Goal: Information Seeking & Learning: Learn about a topic

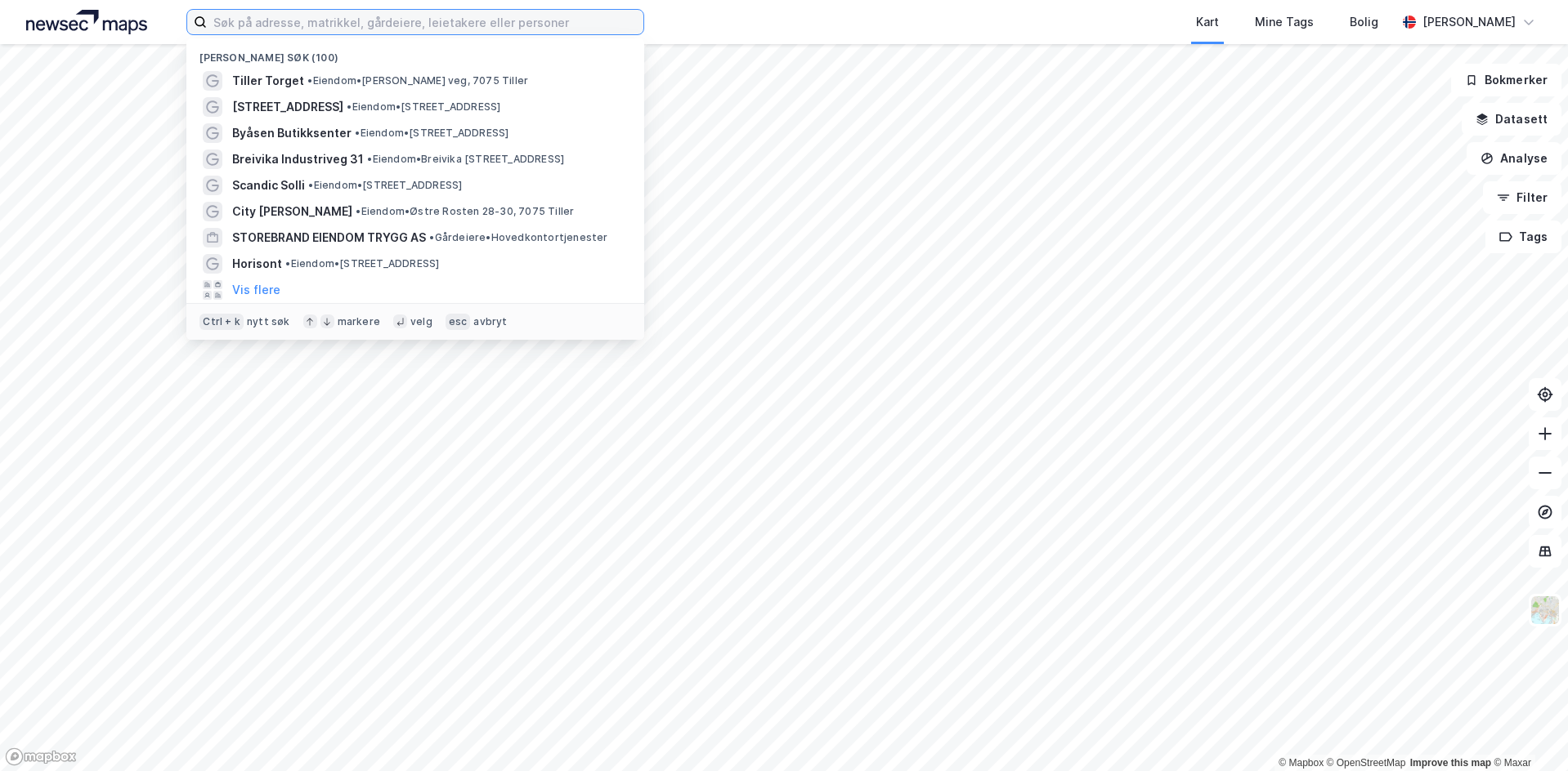
click at [478, 23] on input at bounding box center [425, 22] width 437 height 24
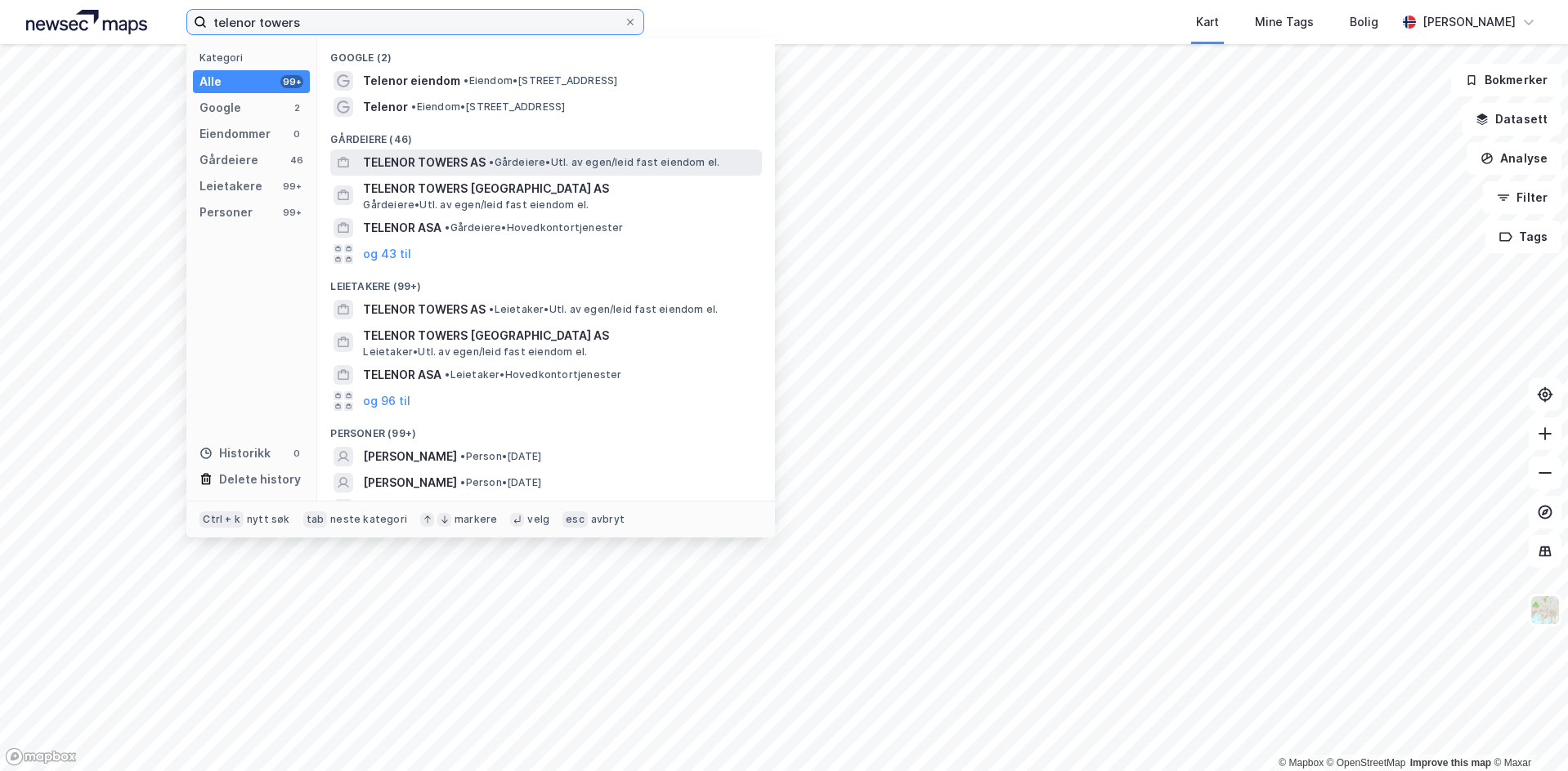
type input "telenor towers"
click at [526, 159] on span "• Gårdeiere • Utl. av egen/leid fast eiendom el." at bounding box center [604, 162] width 230 height 13
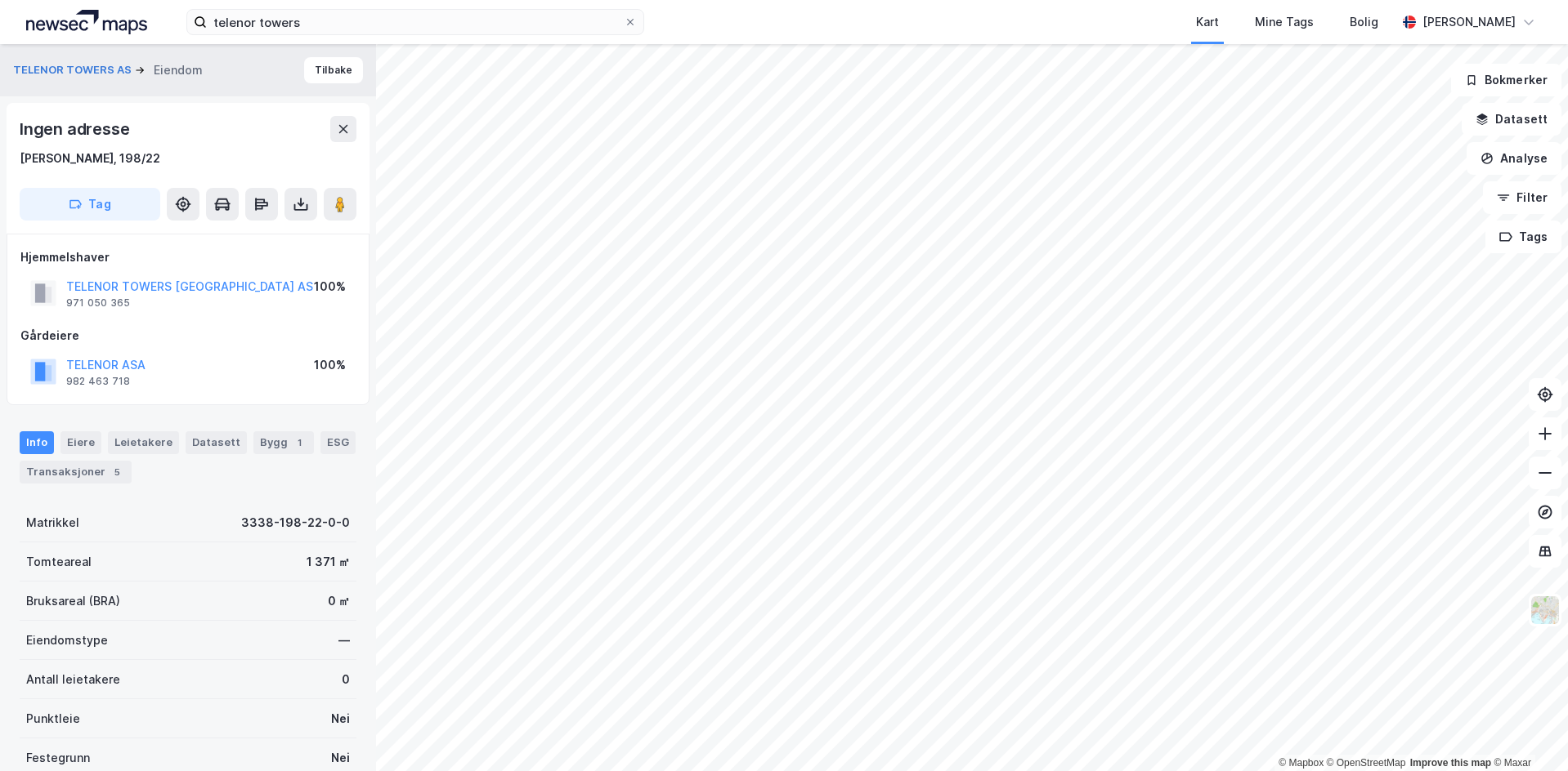
click at [328, 56] on div "TELENOR TOWERS AS Eiendom Tilbake" at bounding box center [187, 70] width 376 height 52
click at [328, 63] on button "Tilbake" at bounding box center [333, 70] width 59 height 26
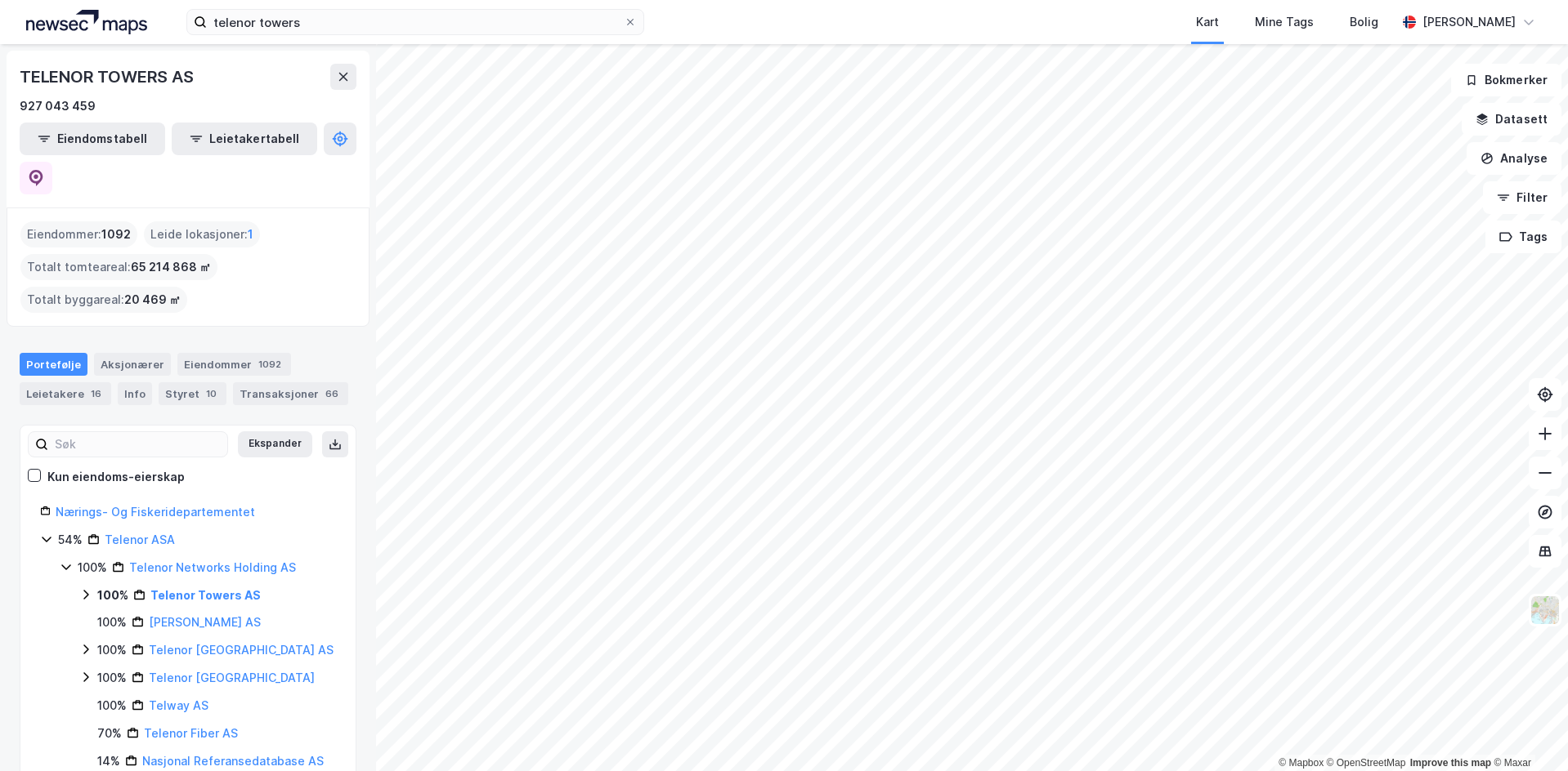
click at [838, 0] on html "telenor towers Kart Mine Tags Bolig Eirik Falck © Mapbox © OpenStreetMap Improv…" at bounding box center [784, 385] width 1568 height 771
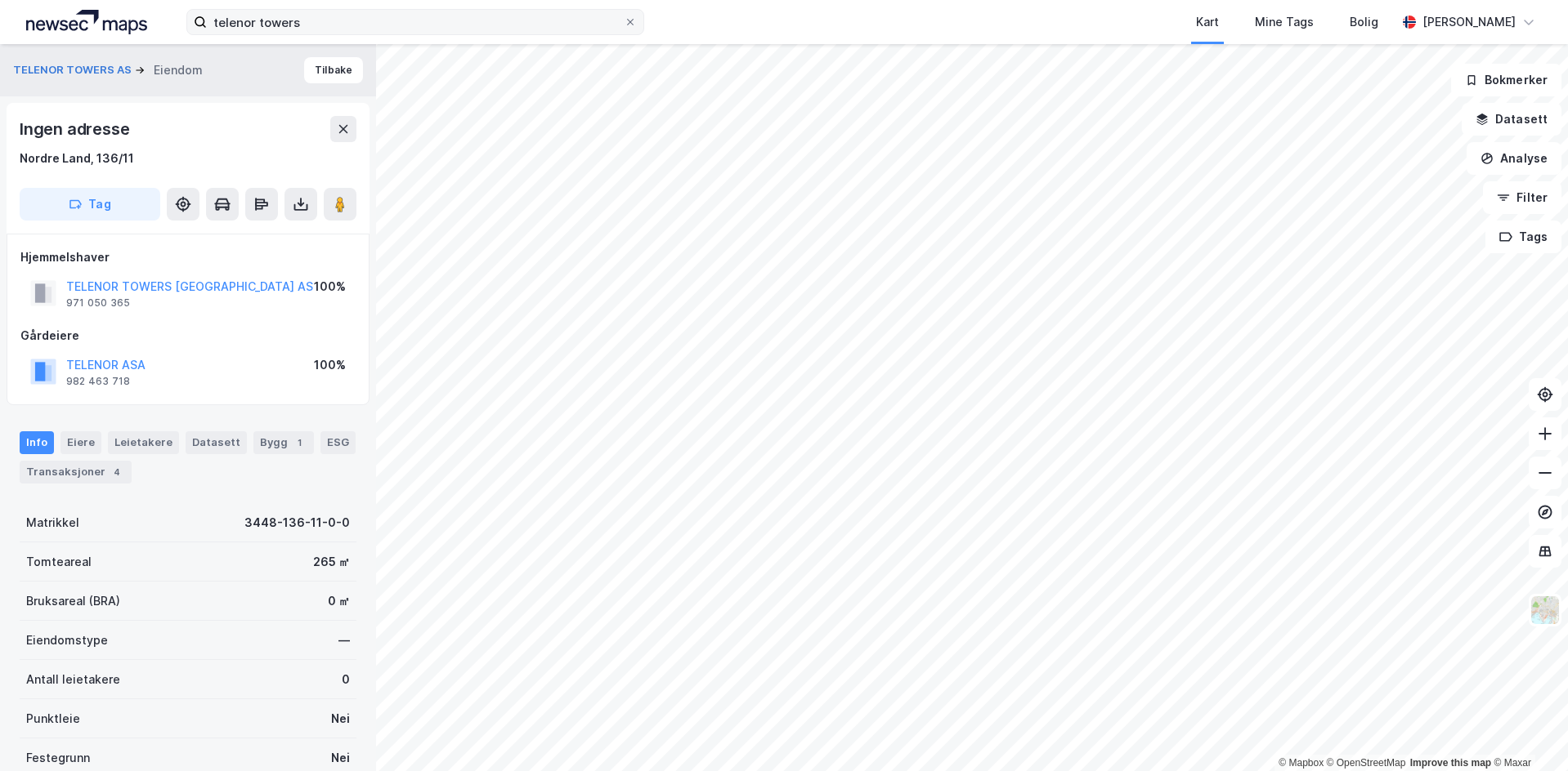
click at [530, 30] on div "telenor towers Kart Mine Tags Bolig Eirik Falck © Mapbox © OpenStreetMap Improv…" at bounding box center [784, 385] width 1568 height 771
click at [358, 73] on div "TELENOR TOWERS AS Eiendom Tilbake" at bounding box center [187, 70] width 376 height 52
click at [319, 66] on button "Tilbake" at bounding box center [333, 70] width 59 height 26
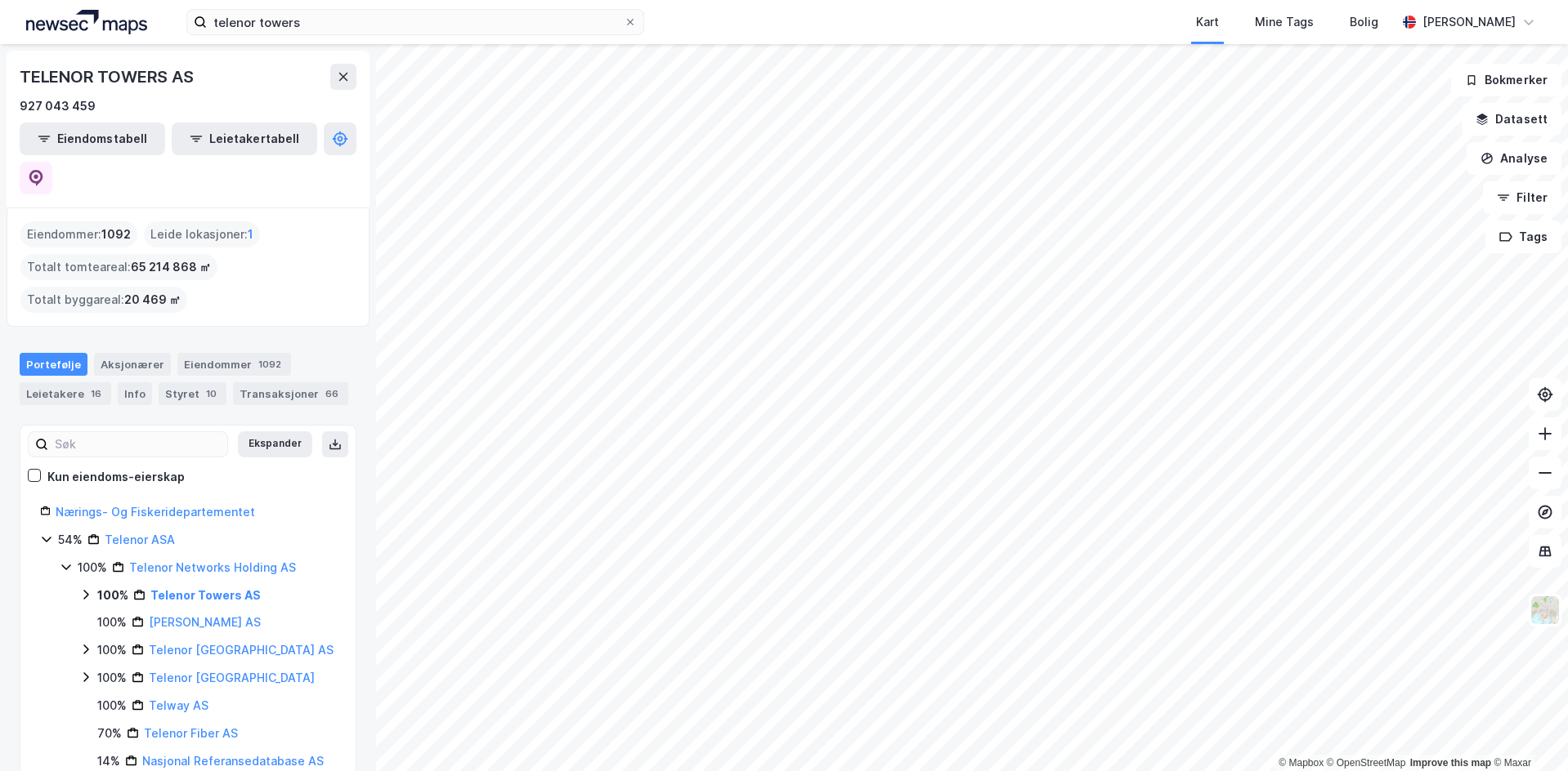
click at [923, 0] on html "telenor towers Kart Mine Tags Bolig Eirik Falck © Mapbox © OpenStreetMap Improv…" at bounding box center [784, 385] width 1568 height 771
click at [1004, 770] on html "telenor towers Kart Mine Tags Bolig Eirik Falck © Mapbox © OpenStreetMap Improv…" at bounding box center [784, 385] width 1568 height 771
click at [619, 0] on html "telenor towers Kart Mine Tags Bolig Eirik Falck © Mapbox © OpenStreetMap Improv…" at bounding box center [784, 385] width 1568 height 771
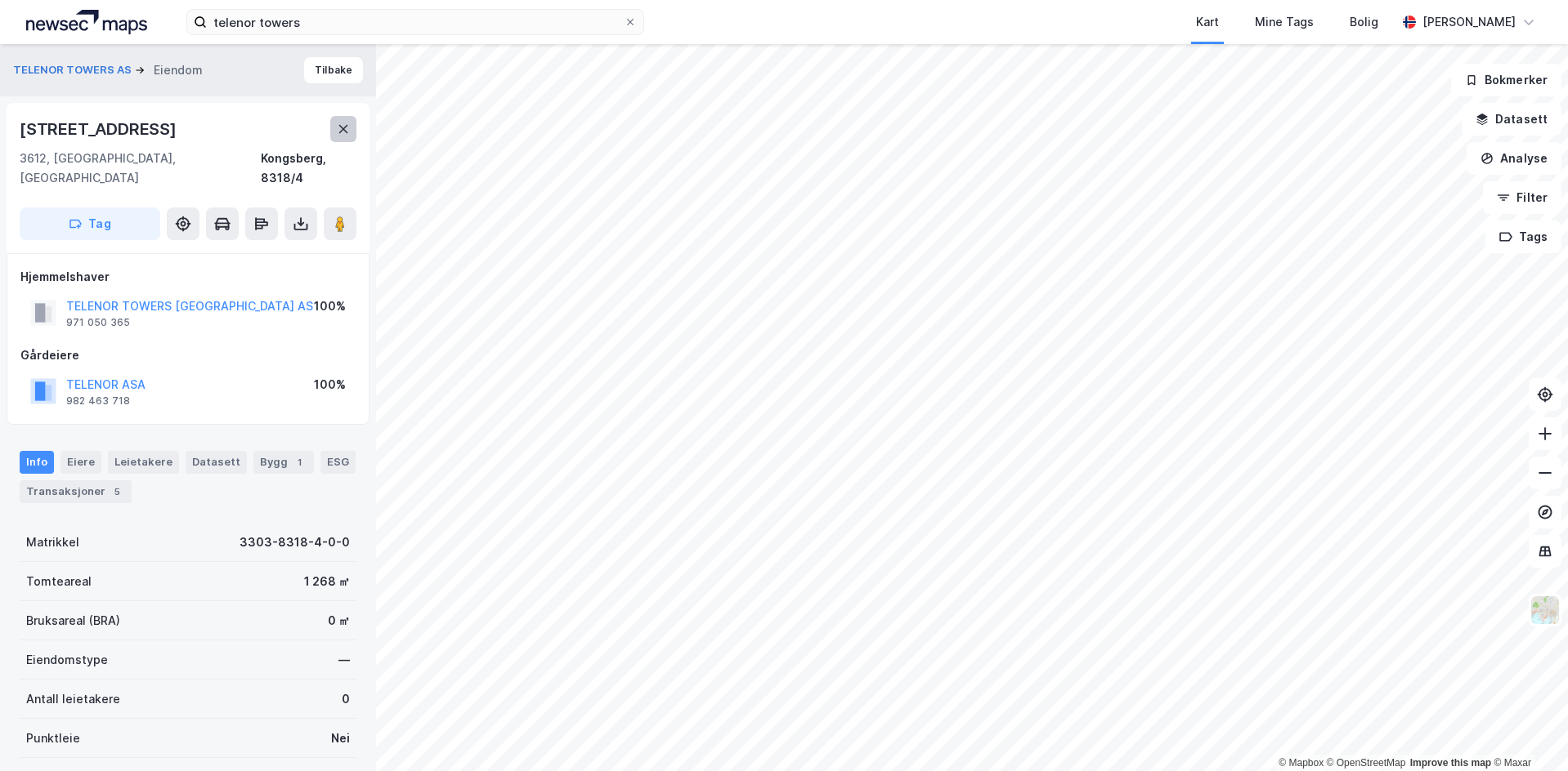
click at [343, 122] on button at bounding box center [343, 129] width 26 height 26
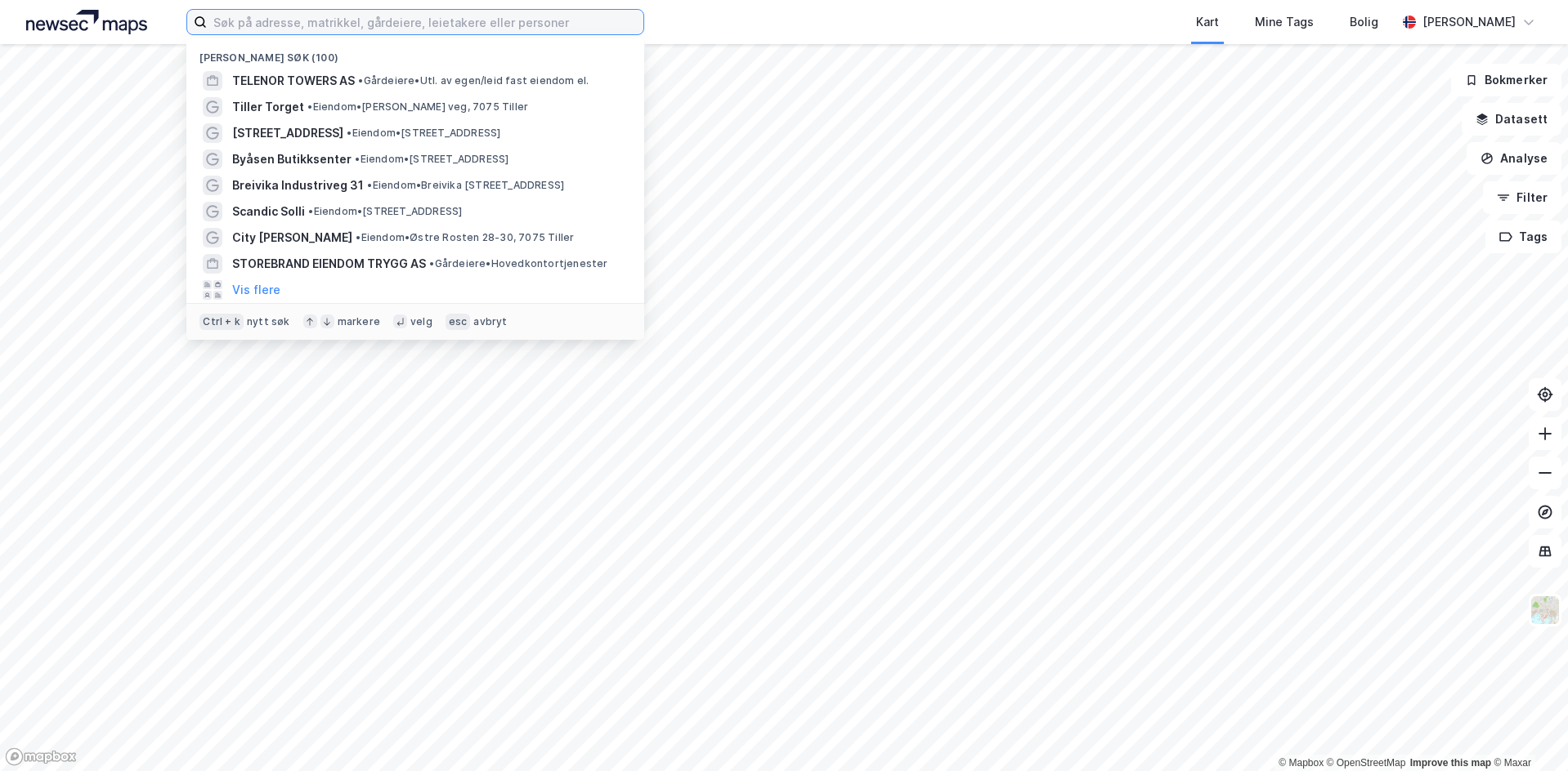
click at [400, 21] on input at bounding box center [425, 22] width 437 height 24
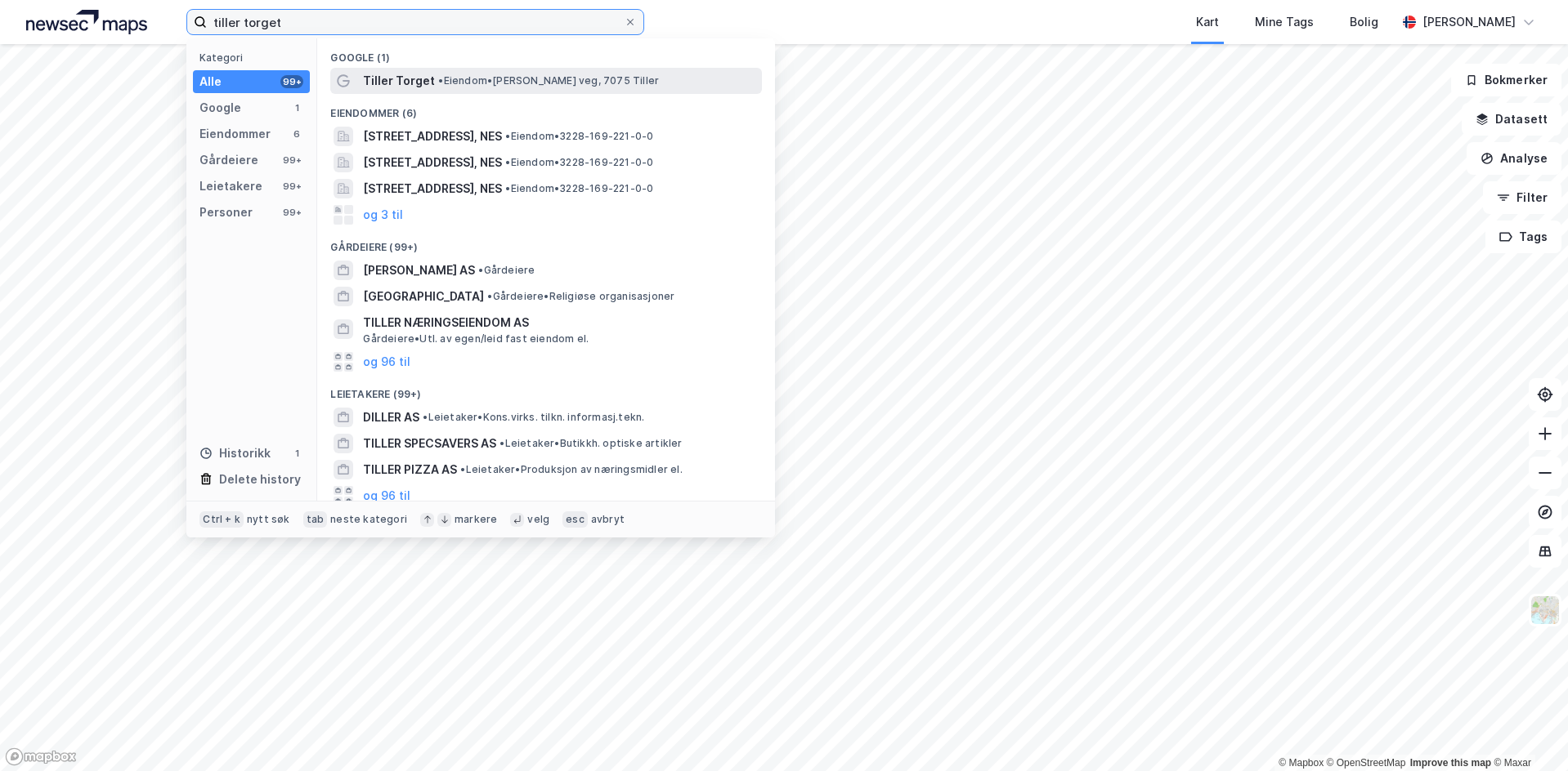
type input "tiller torget"
click at [485, 81] on span "• Eiendom • [PERSON_NAME] veg, 7075 Tiller" at bounding box center [548, 81] width 221 height 13
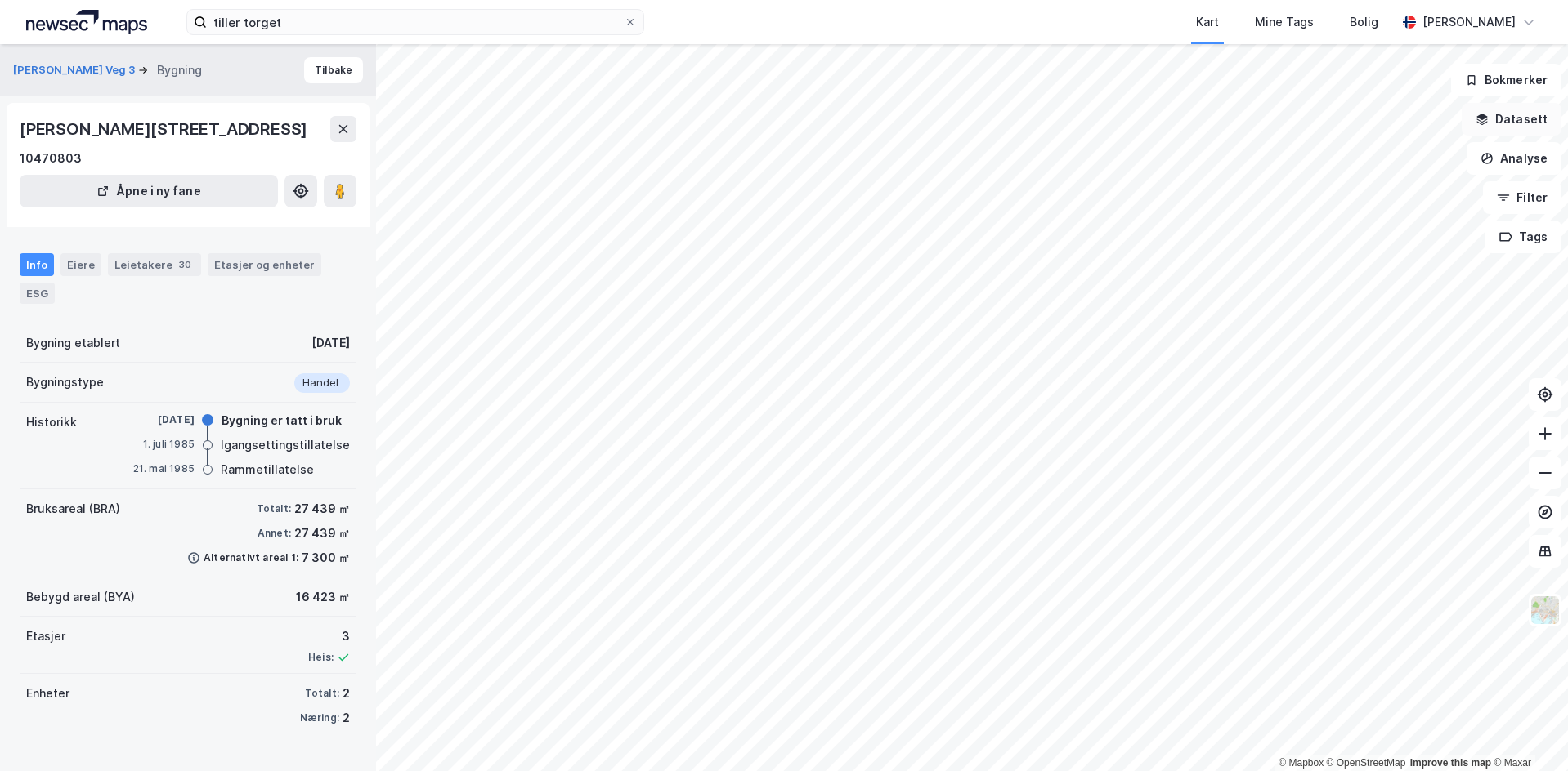
click at [1512, 108] on button "Datasett" at bounding box center [1511, 118] width 100 height 33
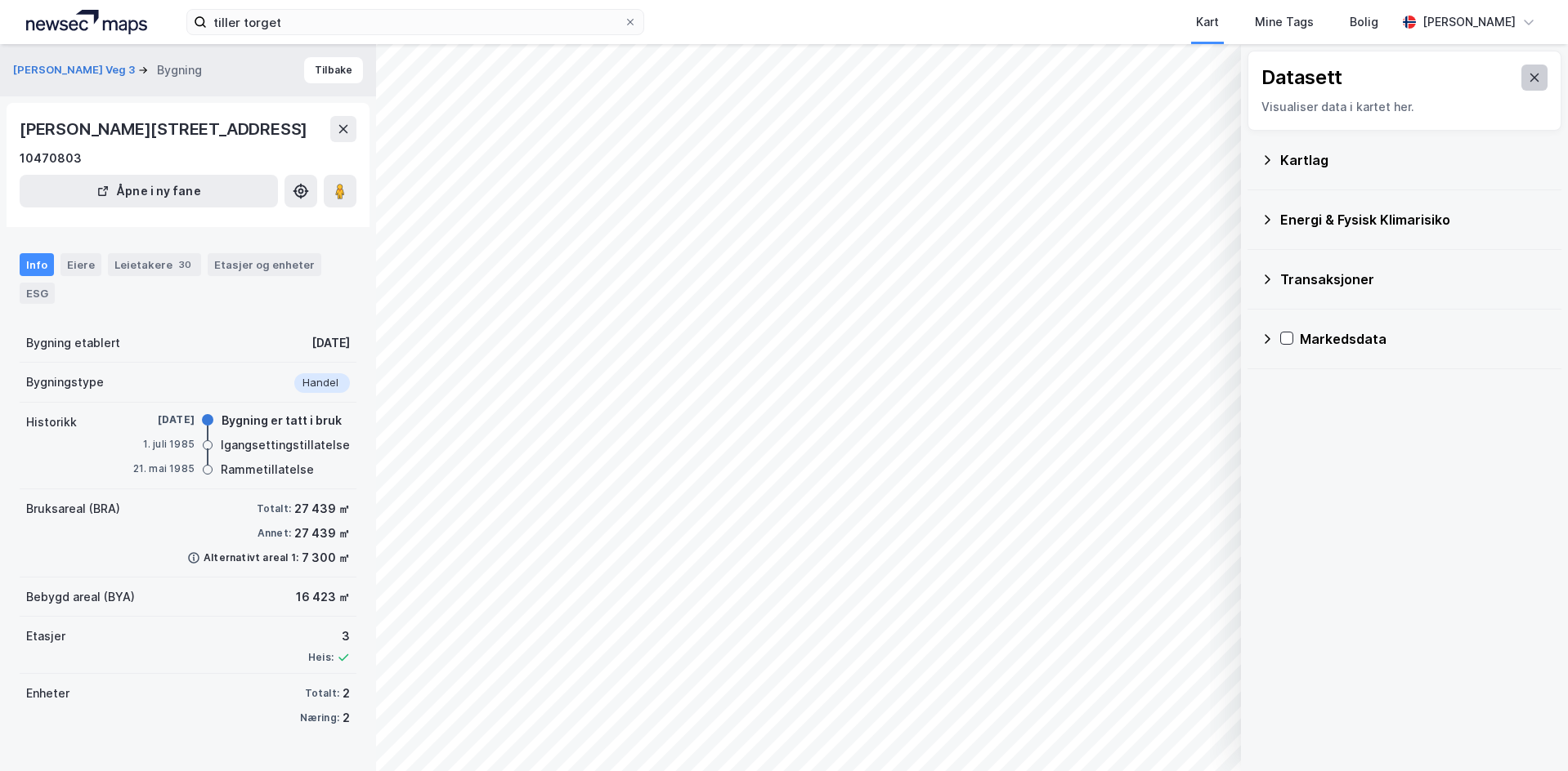
click at [1531, 81] on icon at bounding box center [1535, 77] width 9 height 8
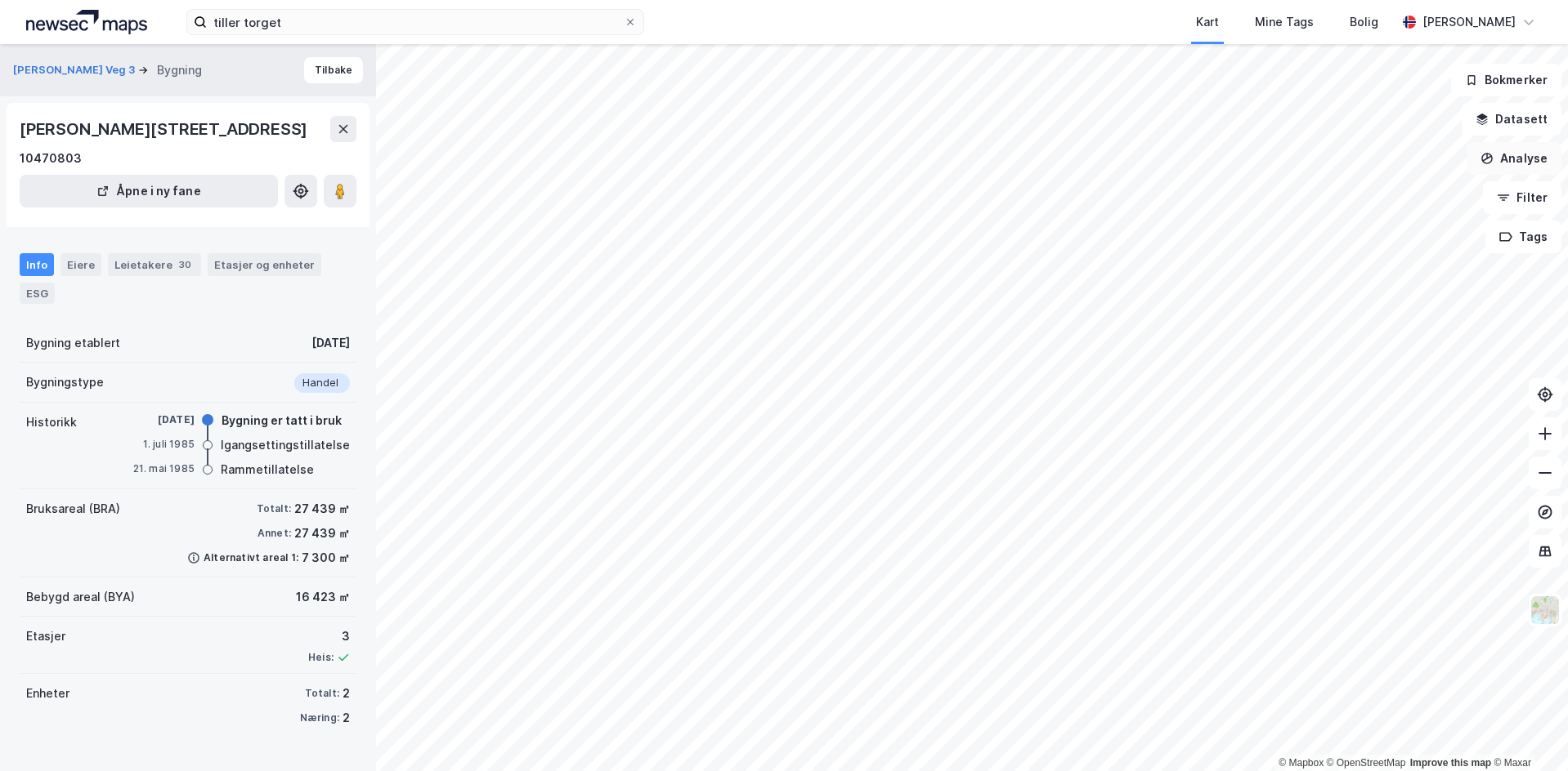
click at [1511, 148] on button "Analyse" at bounding box center [1514, 158] width 95 height 33
click at [1347, 260] on div "Se demografi" at bounding box center [1371, 260] width 142 height 14
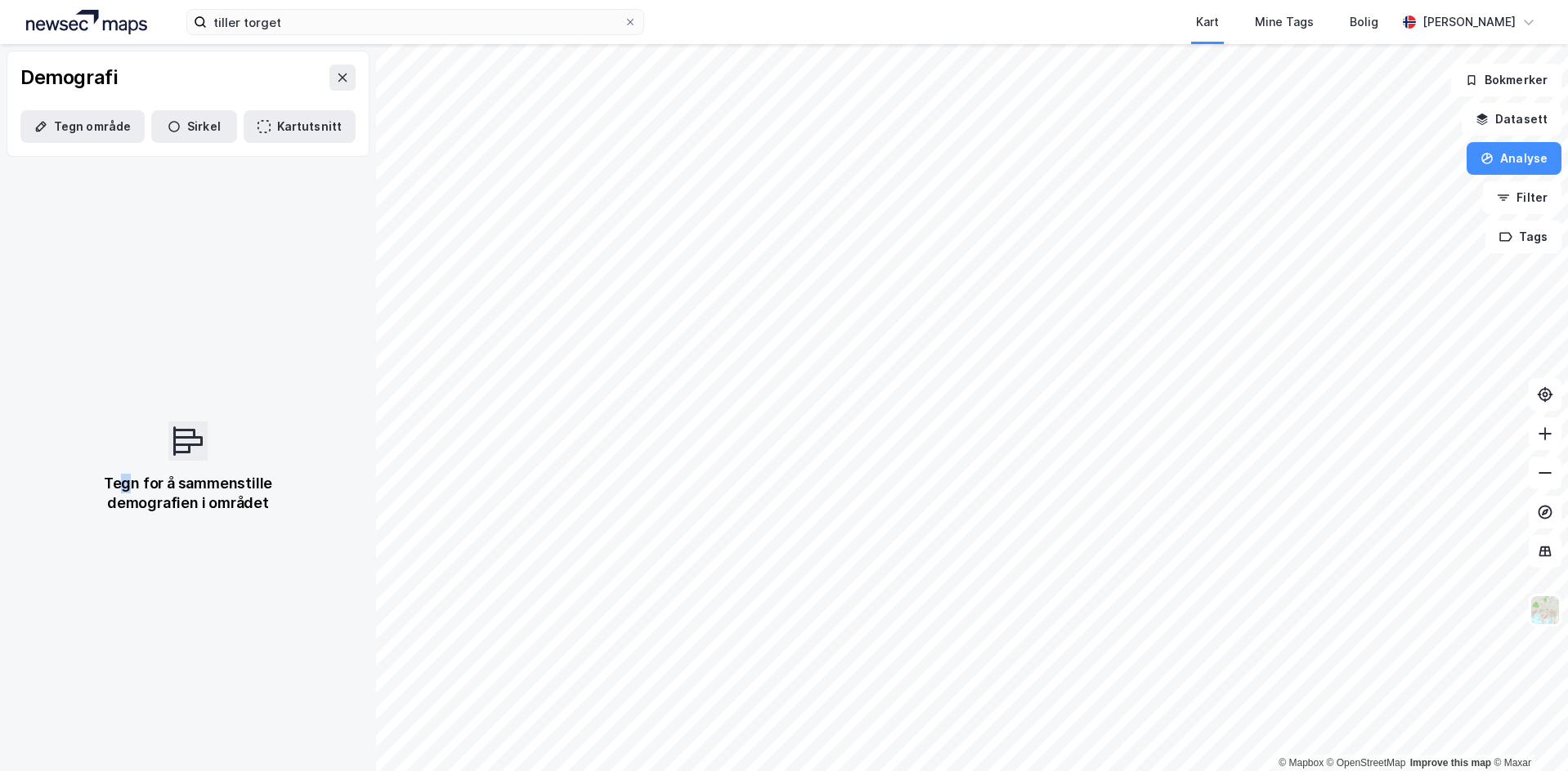
click at [126, 449] on div "Tegn for å sammenstille demografien i området" at bounding box center [187, 467] width 209 height 91
click at [177, 417] on div "Tegn for å sammenstille demografien i området" at bounding box center [187, 467] width 376 height 608
click at [1520, 151] on button "Analyse" at bounding box center [1514, 158] width 95 height 33
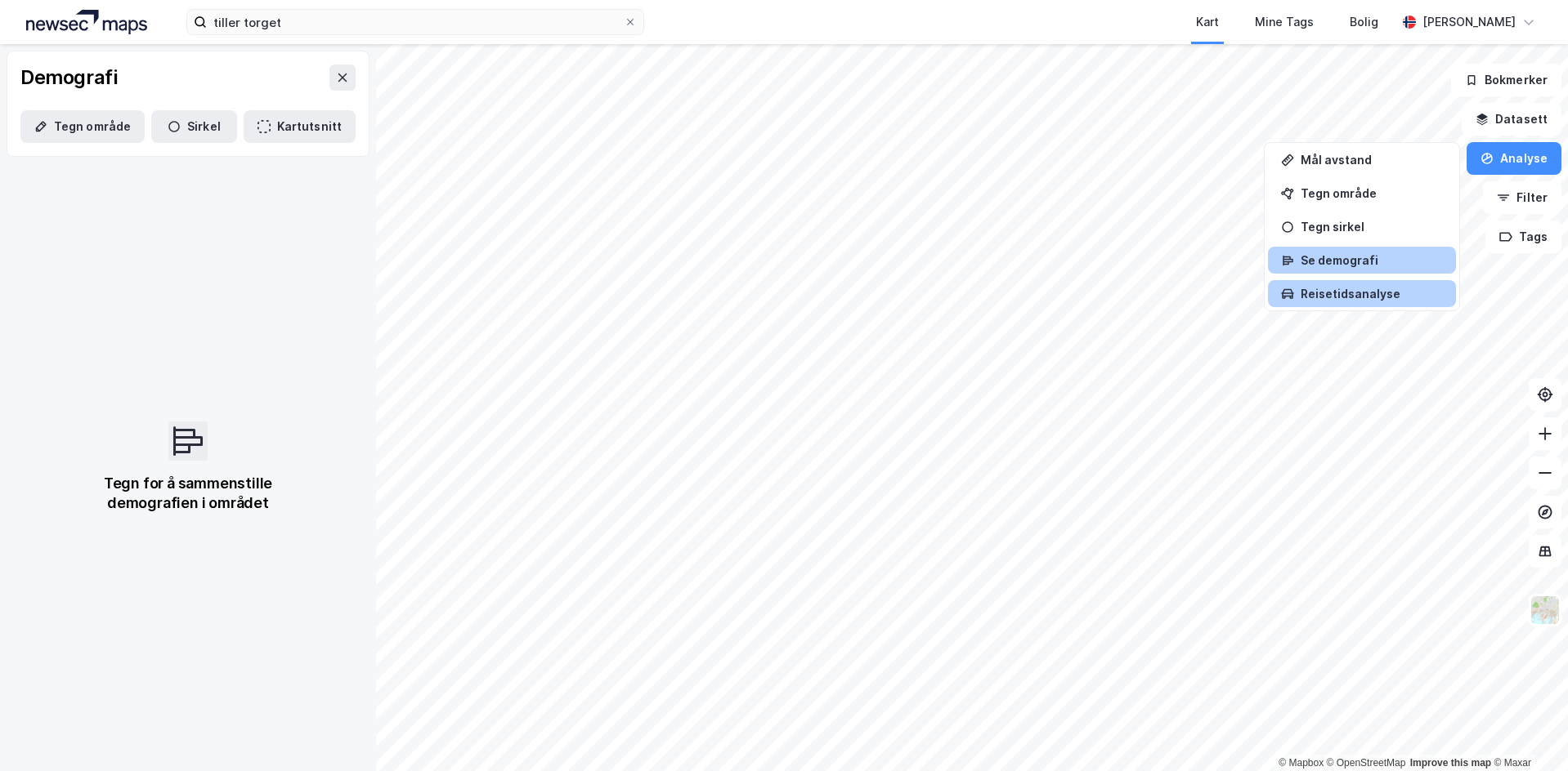
click at [1327, 294] on div "Reisetidsanalyse" at bounding box center [1371, 294] width 142 height 14
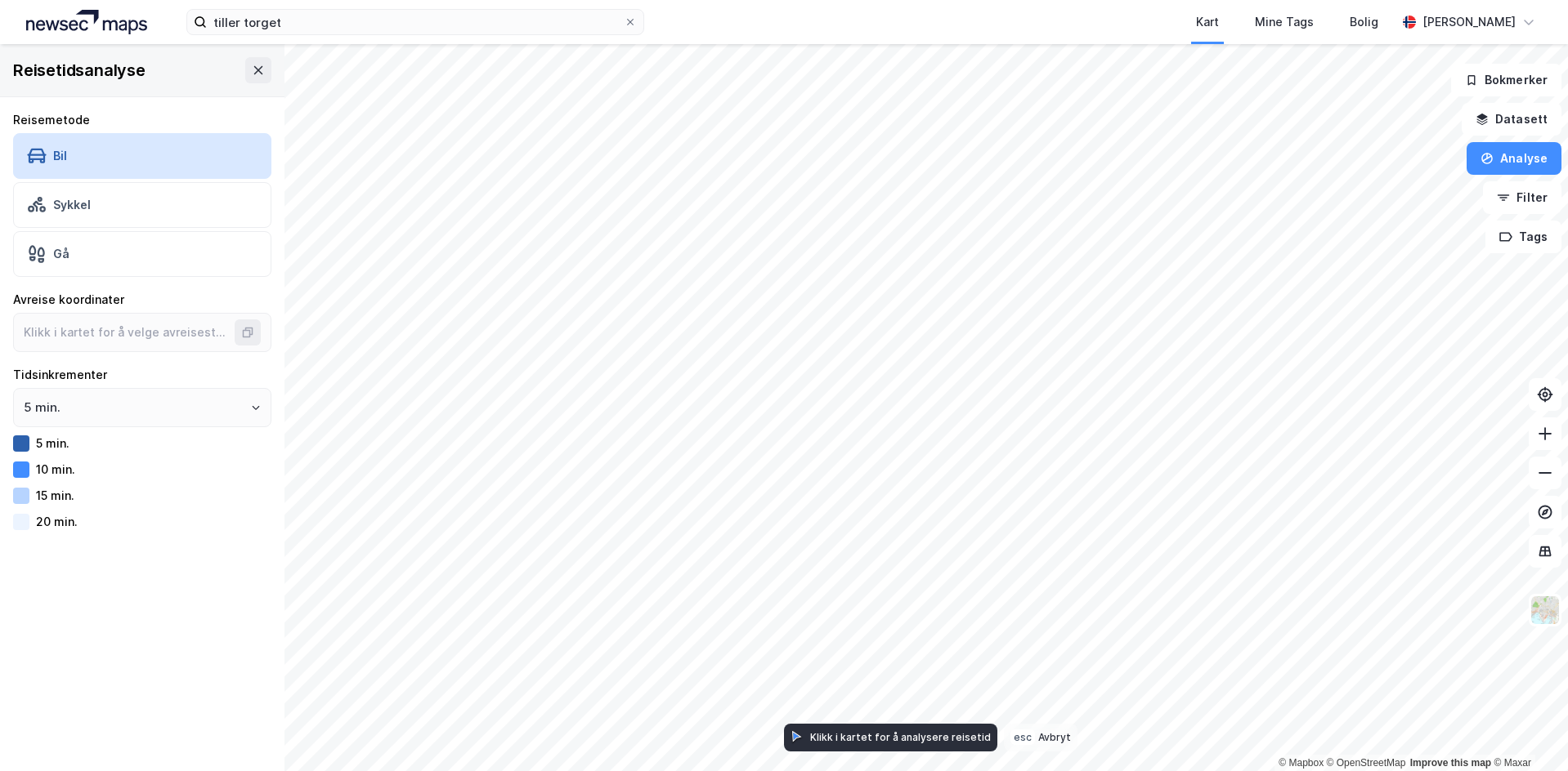
type input "63.35820775582684, 10.374174737469787"
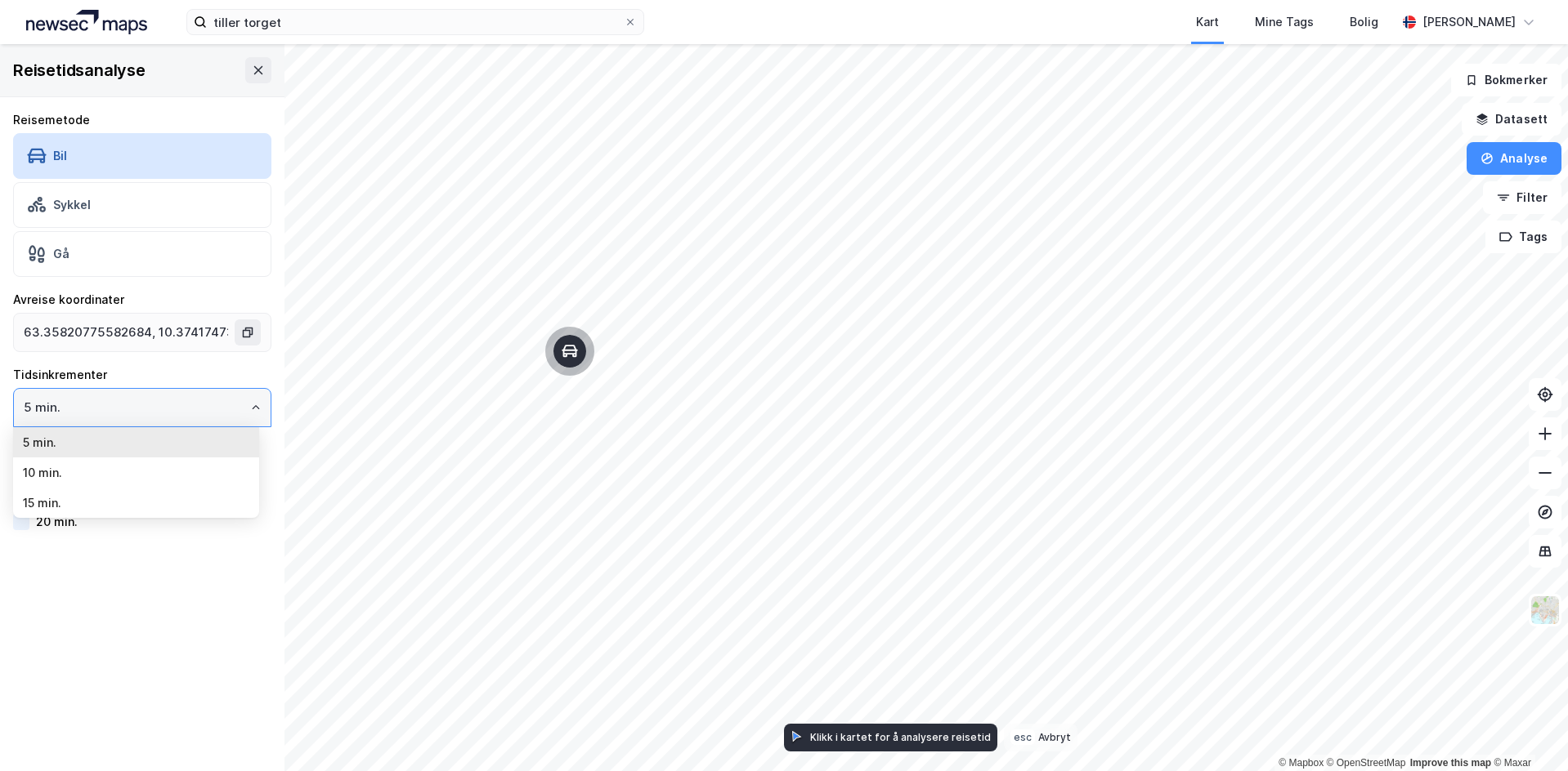
click at [140, 393] on input "5 min." at bounding box center [142, 407] width 257 height 37
click at [90, 480] on li "10 min." at bounding box center [136, 473] width 246 height 30
click at [152, 426] on label "10 min." at bounding box center [142, 407] width 258 height 39
click at [152, 426] on input "10 min." at bounding box center [142, 407] width 257 height 37
click at [220, 400] on input "10 min." at bounding box center [142, 407] width 257 height 37
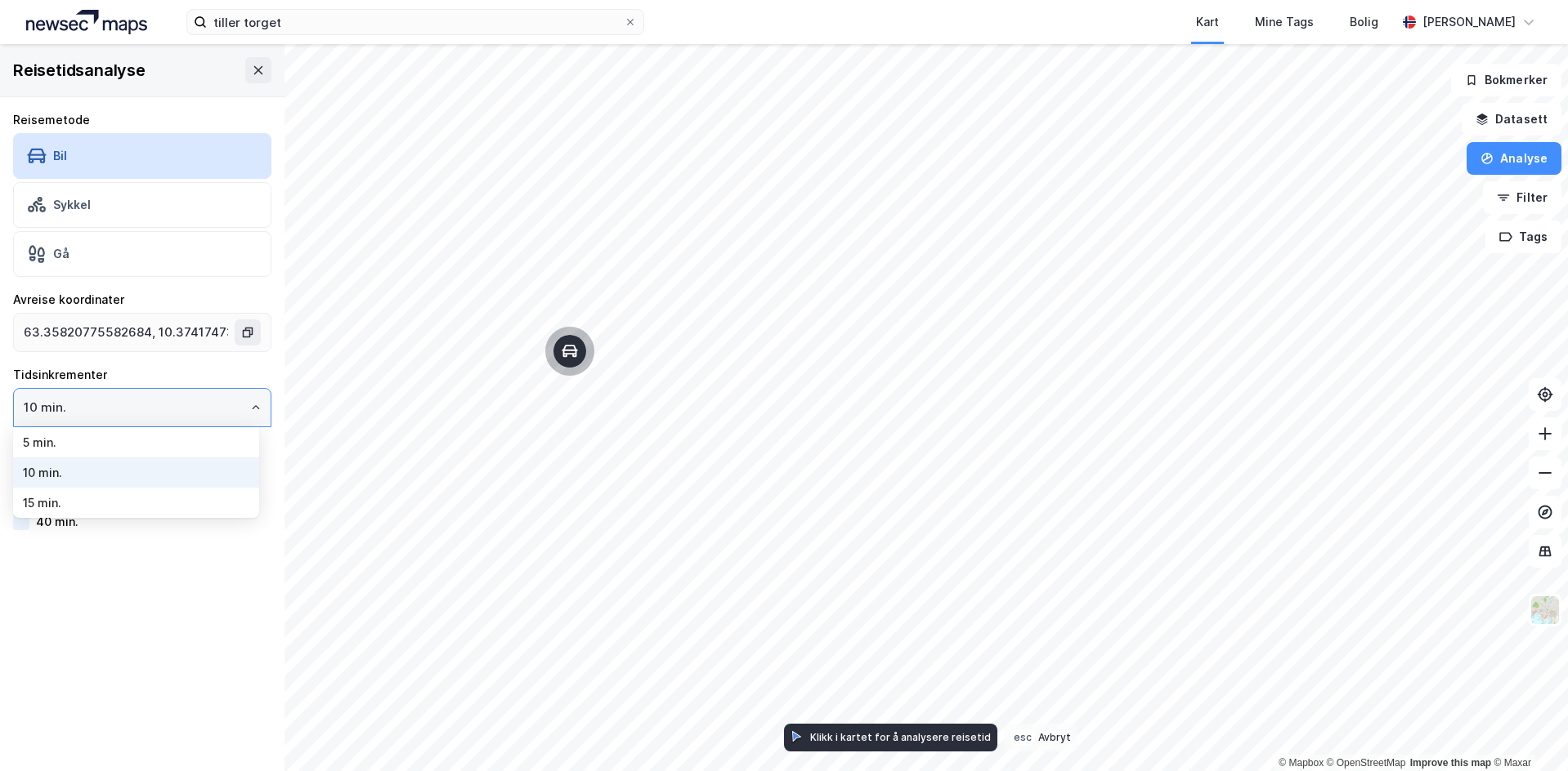
click at [96, 501] on li "15 min." at bounding box center [136, 503] width 246 height 30
type input "15 min."
click at [652, 331] on icon "Map marker" at bounding box center [653, 327] width 17 height 17
type input "63.3532948514698, 10.374589237525981"
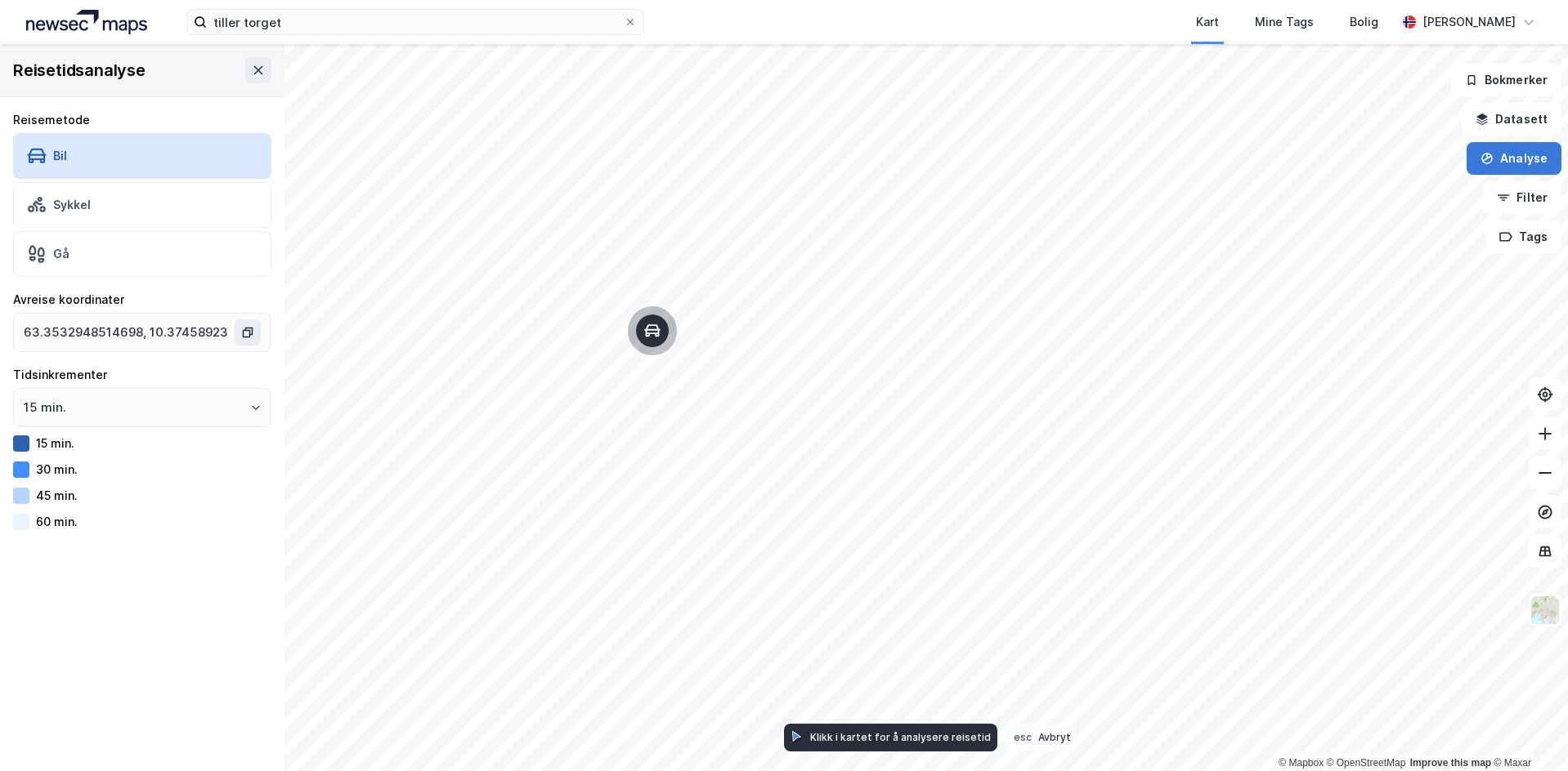
click at [1520, 163] on button "Analyse" at bounding box center [1514, 158] width 95 height 33
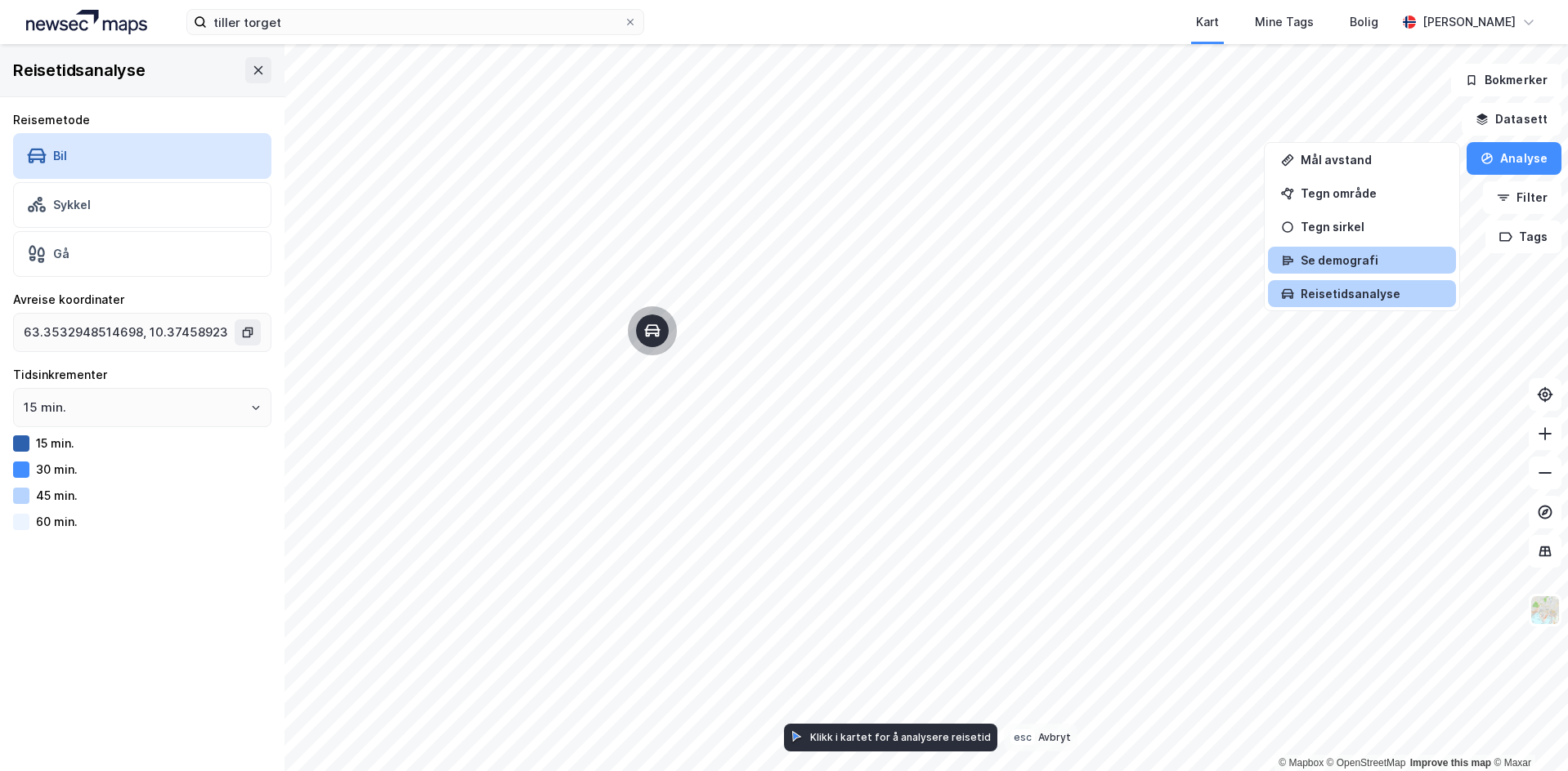
click at [1371, 268] on div "Se demografi" at bounding box center [1362, 260] width 188 height 27
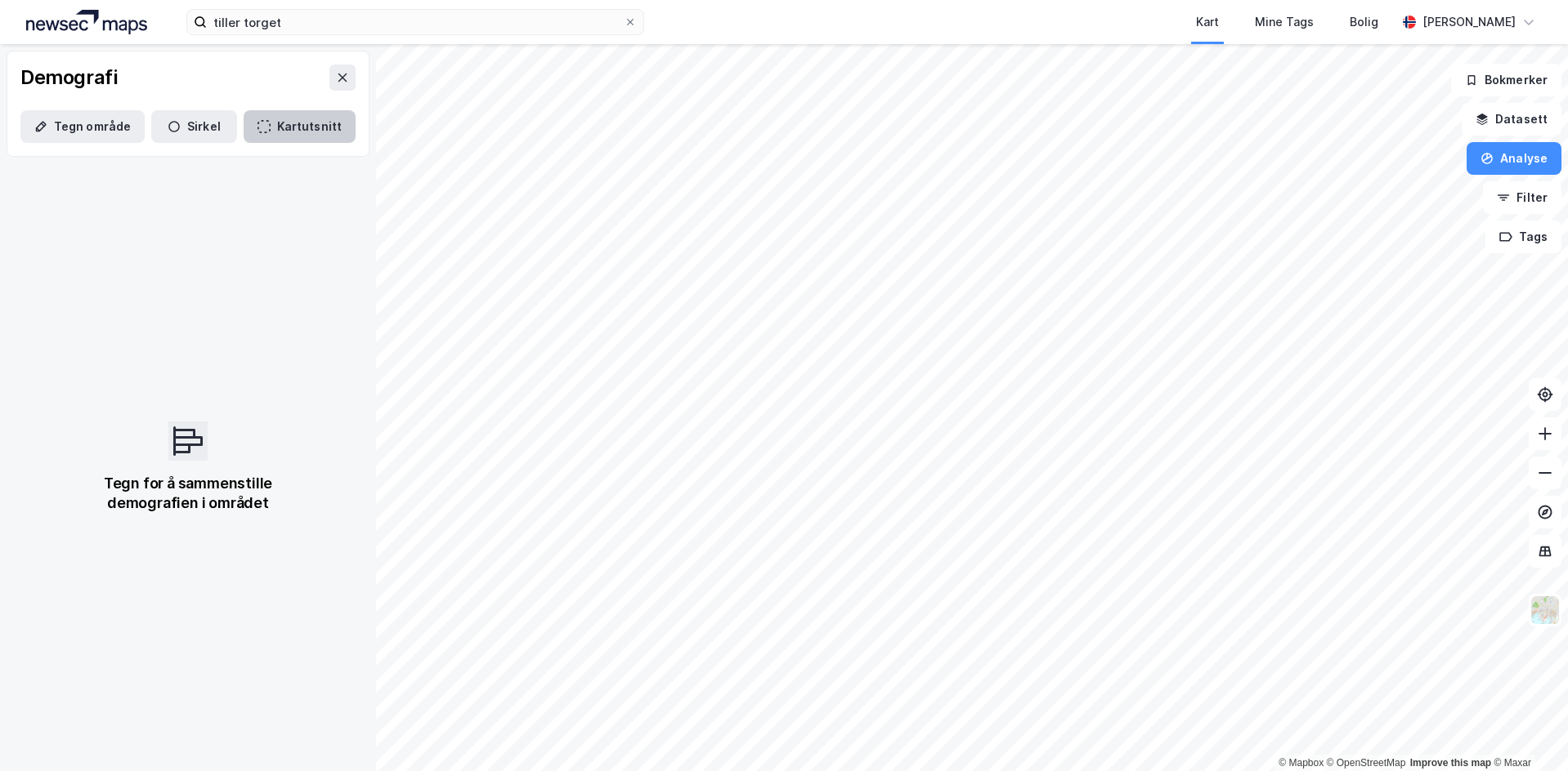
click at [259, 126] on icon "button" at bounding box center [264, 127] width 13 height 13
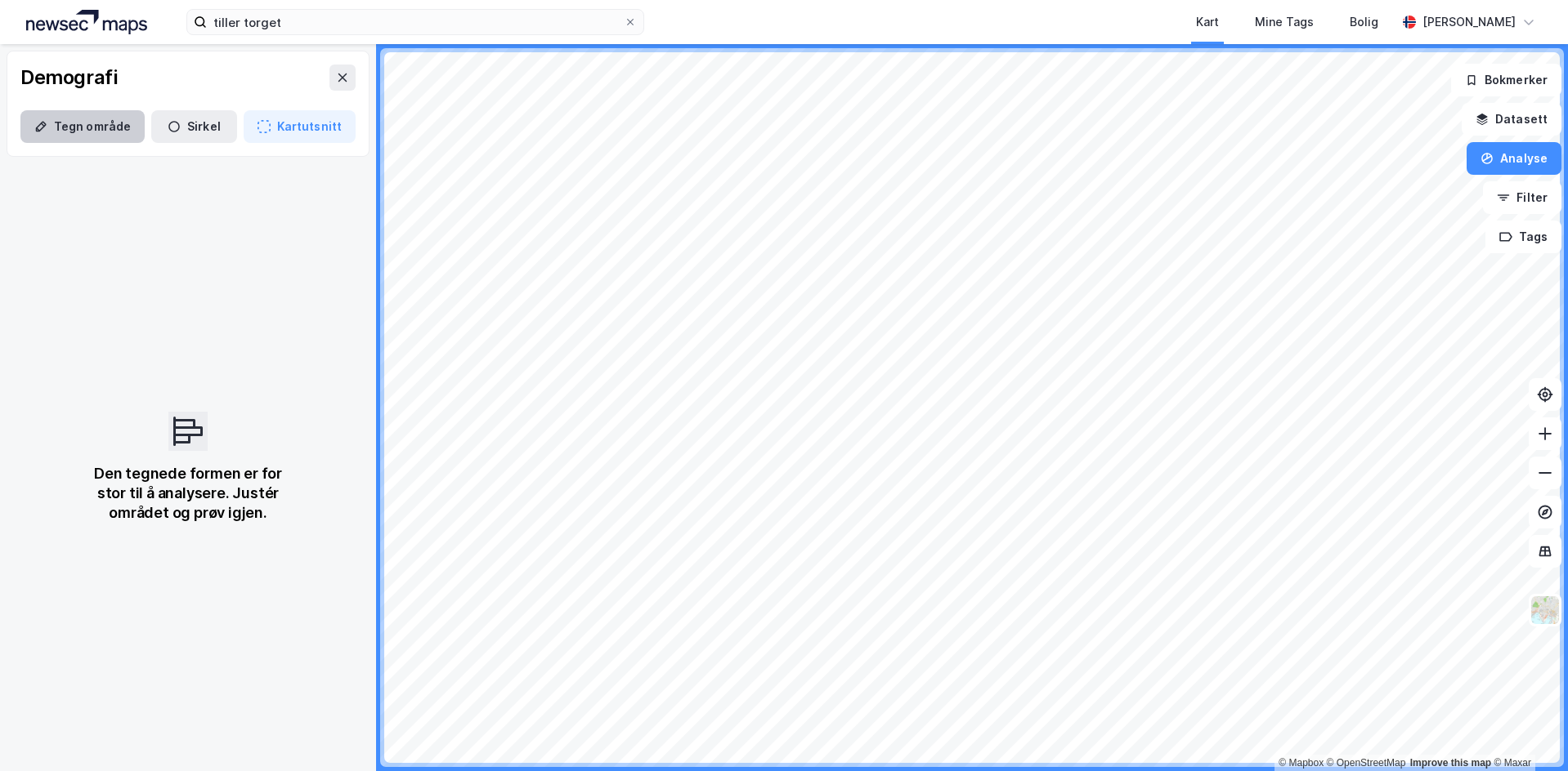
click at [126, 125] on button "Tegn område" at bounding box center [82, 126] width 124 height 33
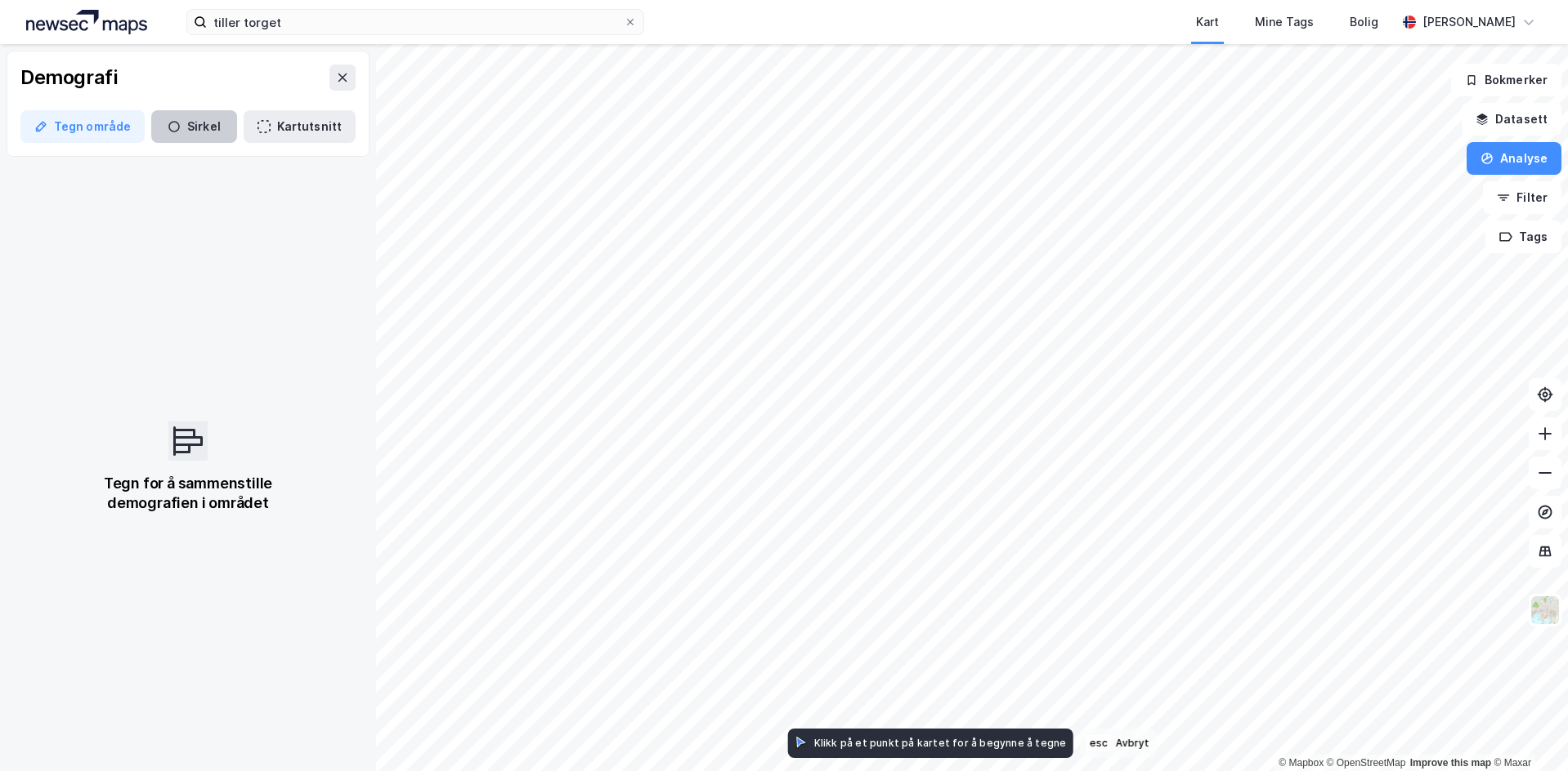
click at [206, 124] on button "Sirkel" at bounding box center [194, 126] width 86 height 33
click at [329, 76] on button at bounding box center [342, 77] width 26 height 26
